Goal: Task Accomplishment & Management: Manage account settings

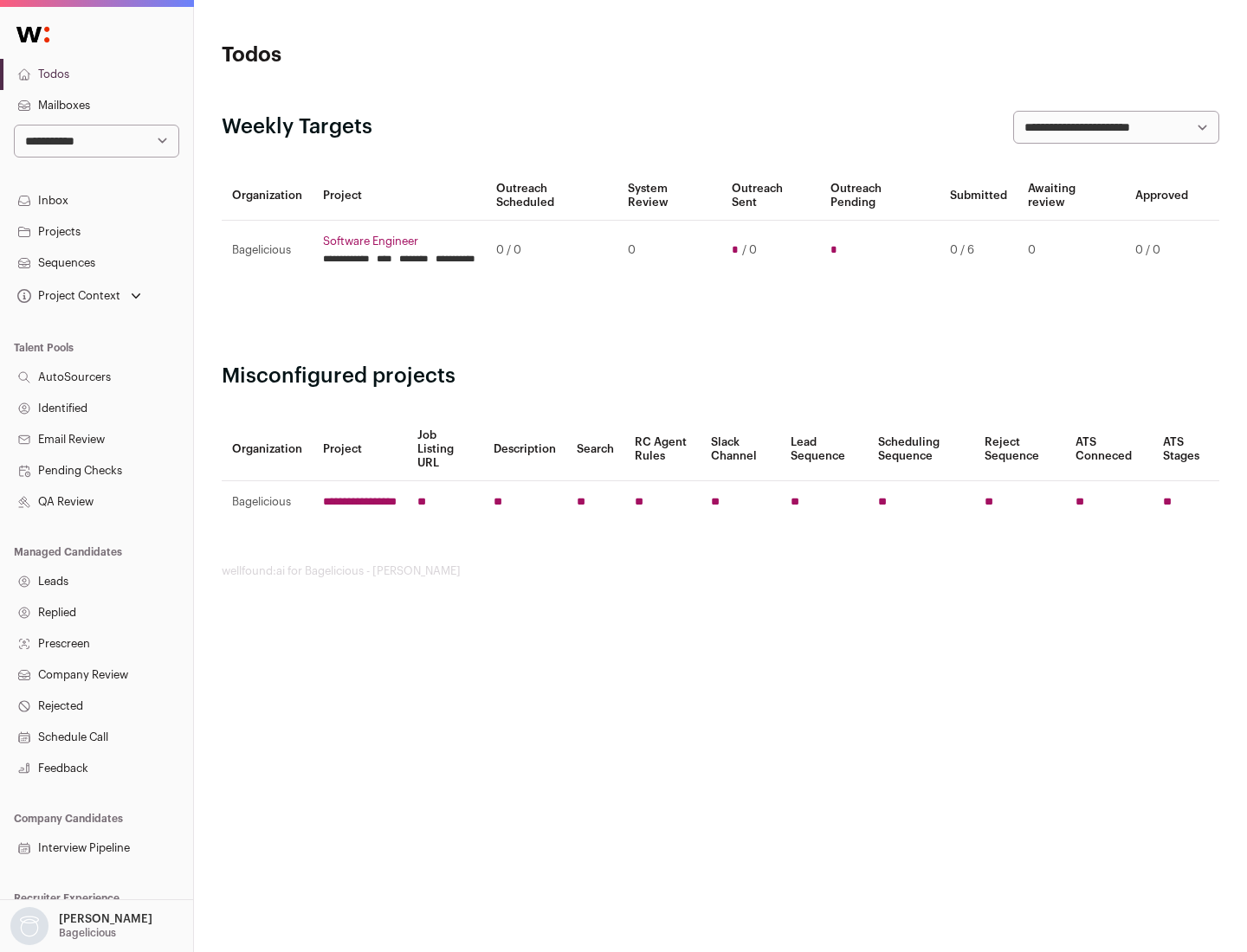
click at [96, 231] on link "Projects" at bounding box center [96, 232] width 193 height 31
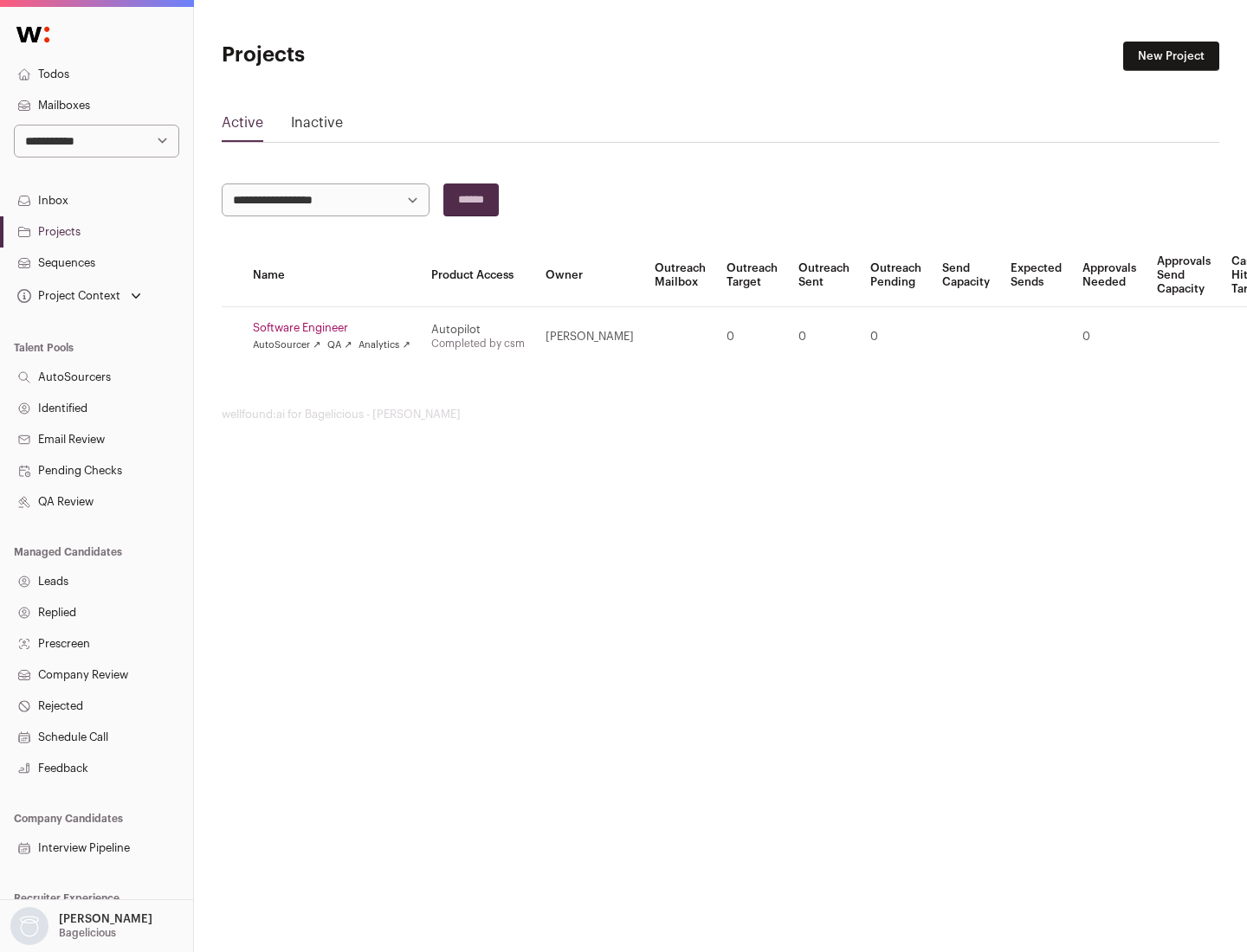
click at [337, 328] on link "Software Engineer" at bounding box center [331, 328] width 158 height 14
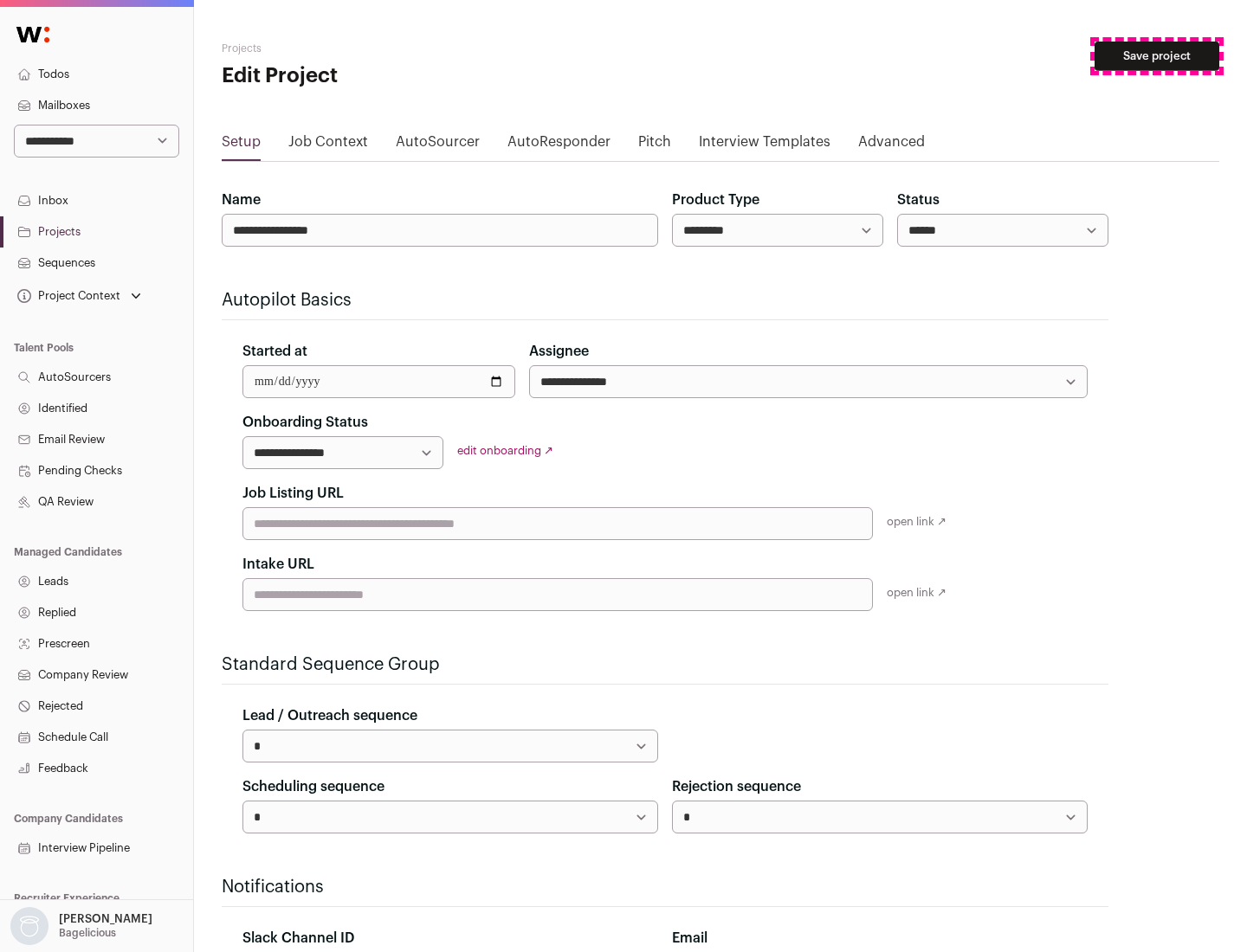
click at [1156, 57] on button "Save project" at bounding box center [1156, 57] width 125 height 30
